Goal: Find contact information

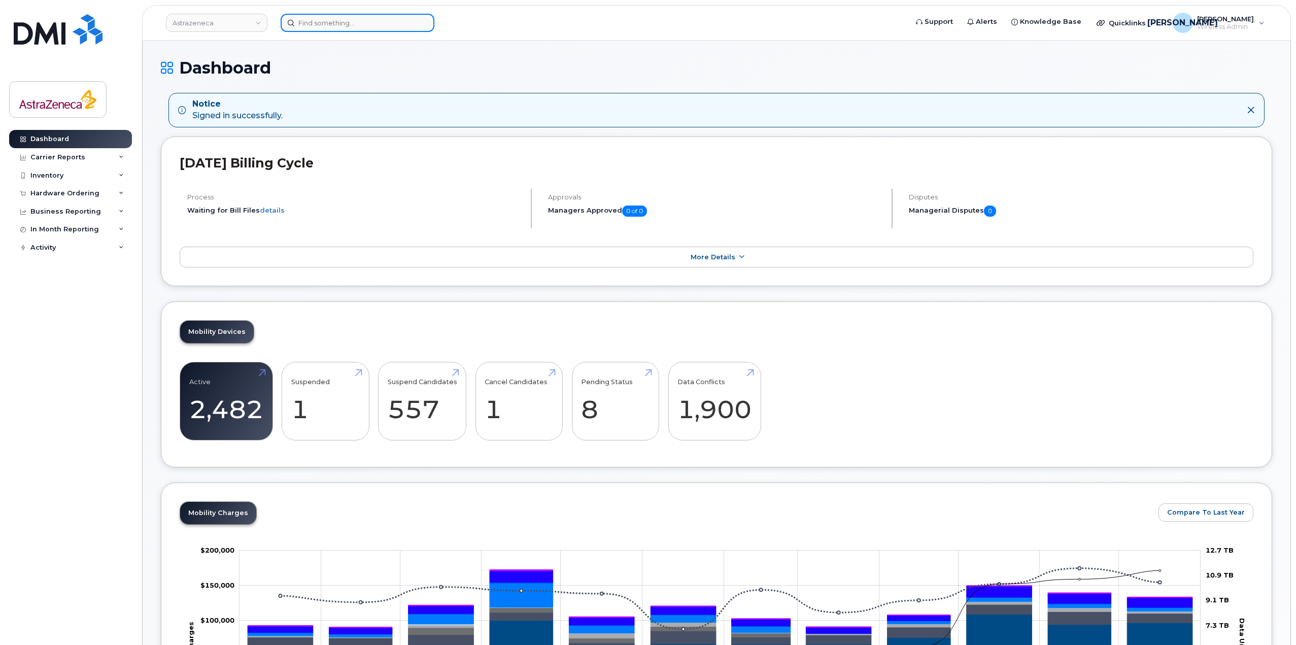
click at [418, 18] on div at bounding box center [358, 23] width 154 height 18
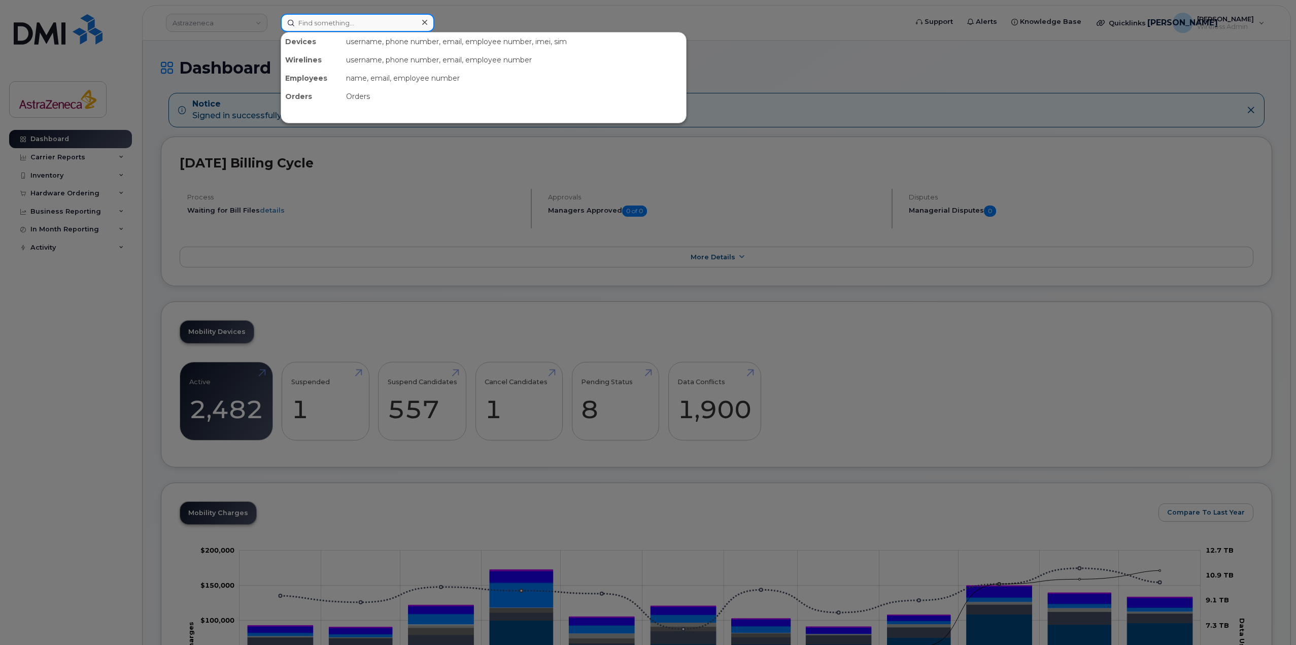
paste input "ALX25mobility!"
type input "ALX25mobility!"
click at [389, 29] on input at bounding box center [358, 23] width 154 height 18
paste input "ALX25mobility!"
drag, startPoint x: 374, startPoint y: 27, endPoint x: 245, endPoint y: 26, distance: 128.4
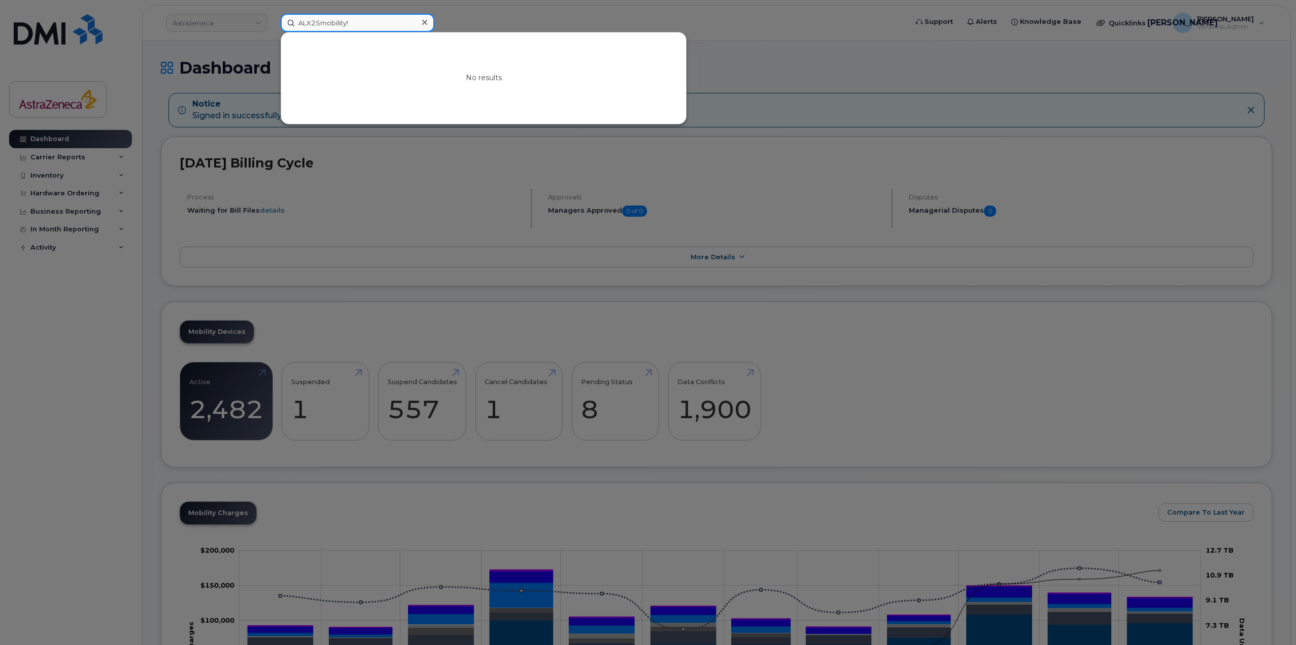
click at [273, 26] on div "ALX25mobility! No results" at bounding box center [591, 23] width 636 height 18
paste input "2899261570"
click at [310, 18] on input "2899261570" at bounding box center [358, 23] width 154 height 18
drag, startPoint x: 352, startPoint y: 26, endPoint x: 241, endPoint y: 27, distance: 111.1
click at [273, 27] on div "2899261570 No results" at bounding box center [591, 23] width 636 height 18
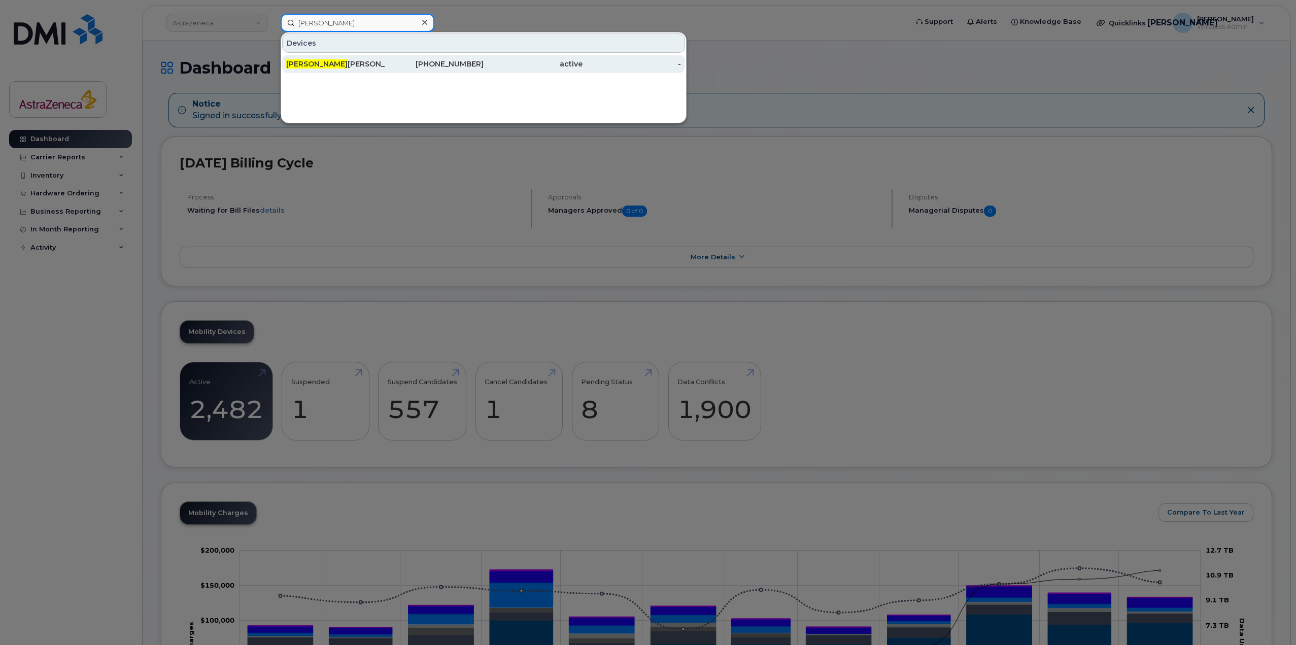
type input "Harrison"
click at [388, 66] on div "437-961-8416" at bounding box center [434, 64] width 99 height 10
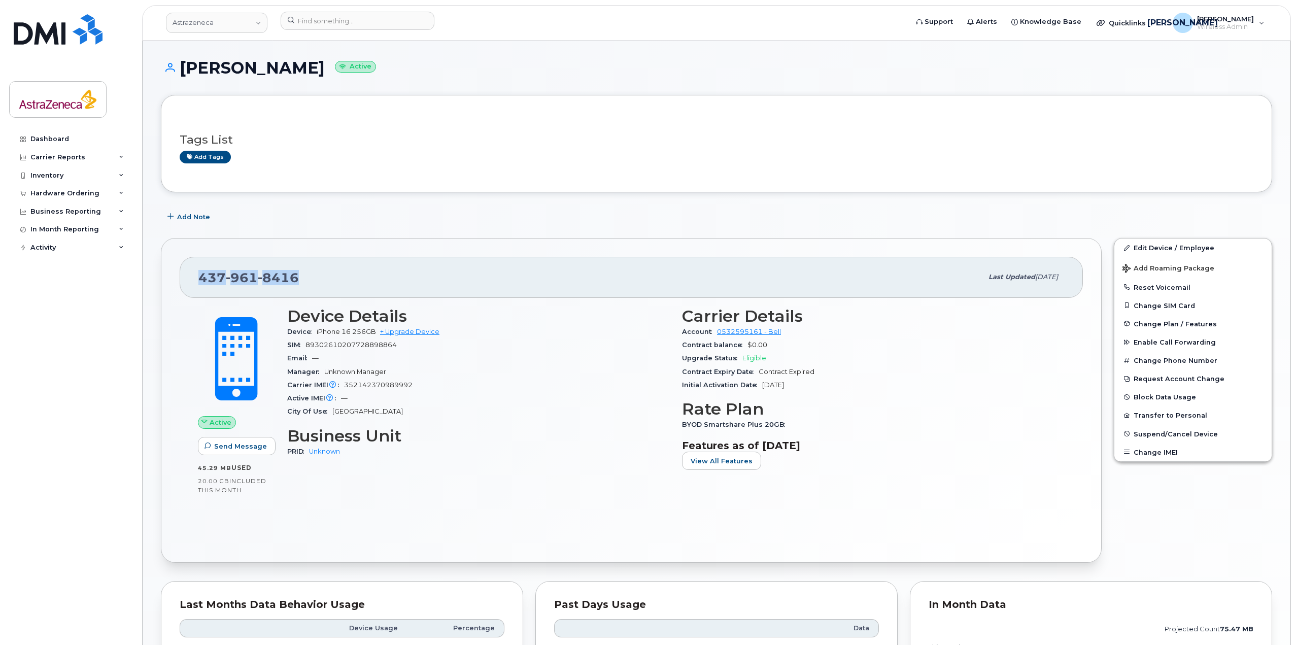
drag, startPoint x: 297, startPoint y: 278, endPoint x: 201, endPoint y: 276, distance: 95.4
click at [201, 276] on span "437 961 8416" at bounding box center [248, 277] width 100 height 15
copy span "437 961 8416"
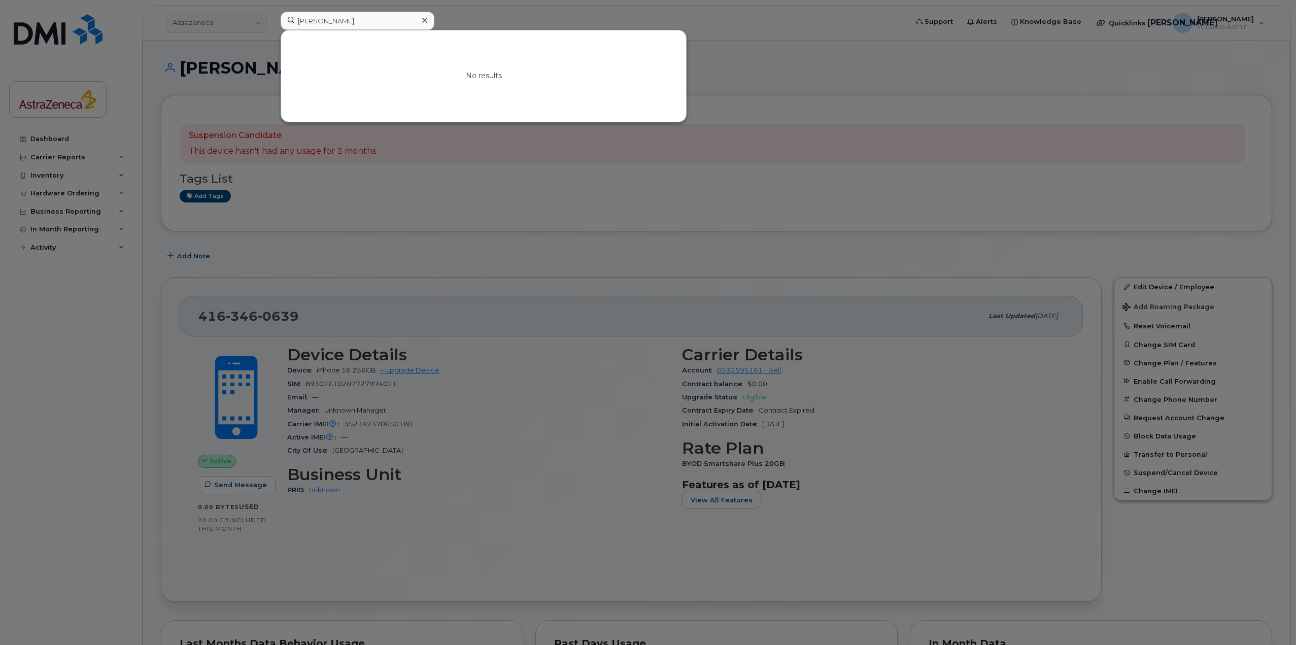
scroll to position [51, 0]
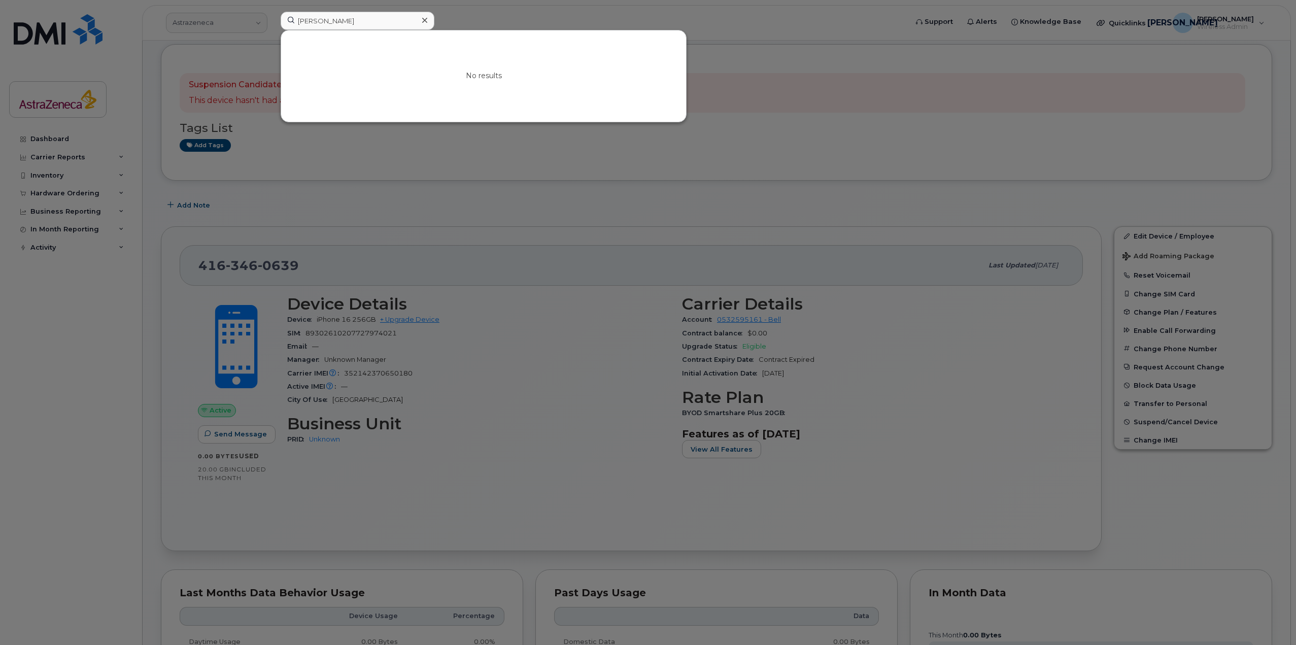
drag, startPoint x: 0, startPoint y: 0, endPoint x: 192, endPoint y: 41, distance: 196.6
click at [273, 34] on div "[PERSON_NAME] No results" at bounding box center [591, 23] width 636 height 22
